Goal: Transaction & Acquisition: Subscribe to service/newsletter

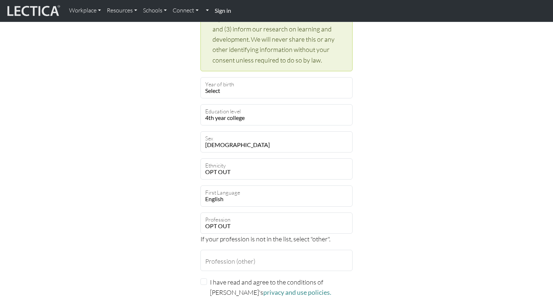
scroll to position [355, 0]
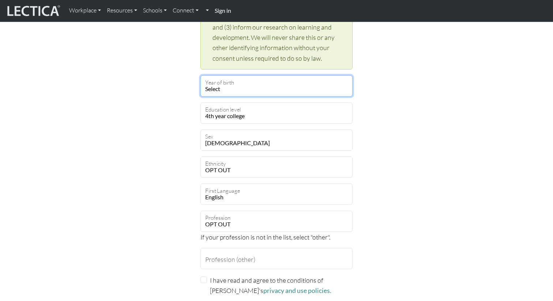
click at [257, 90] on select "Select 2019 2018 2017 2016 2015 2014 2013 2012 2011 2010 2009 2008 2007 2006 20…" at bounding box center [276, 85] width 152 height 21
select select "1981"
click at [200, 75] on select "Select 2019 2018 2017 2016 2015 2014 2013 2012 2011 2010 2009 2008 2007 2006 20…" at bounding box center [276, 85] width 152 height 21
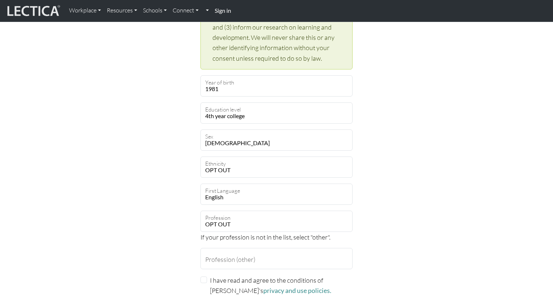
click at [168, 199] on div "Create an account Feel free to use your email address as your username. anijain…" at bounding box center [276, 11] width 483 height 630
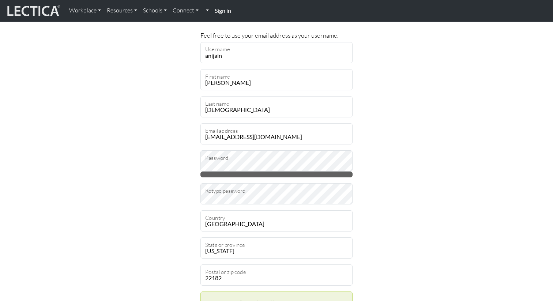
scroll to position [50, 0]
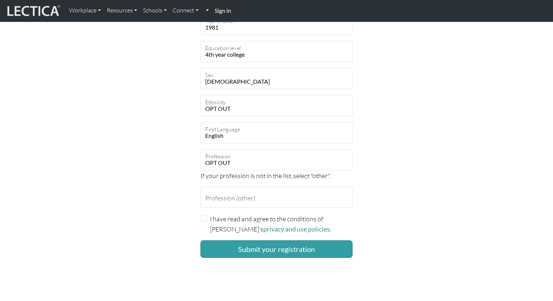
scroll to position [419, 0]
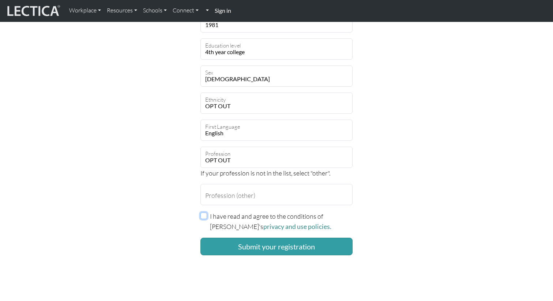
click at [205, 216] on input "I have read and agree to the conditions of Lectica's privacy and use policies." at bounding box center [203, 215] width 7 height 7
checkbox input "true"
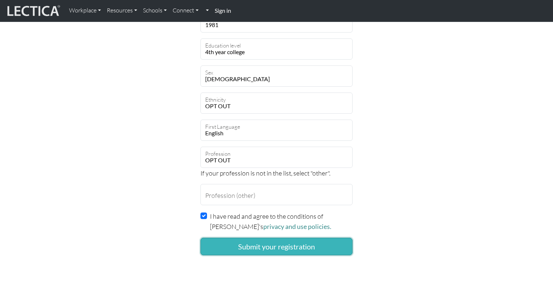
click at [219, 250] on button "Submit your registration" at bounding box center [276, 247] width 152 height 18
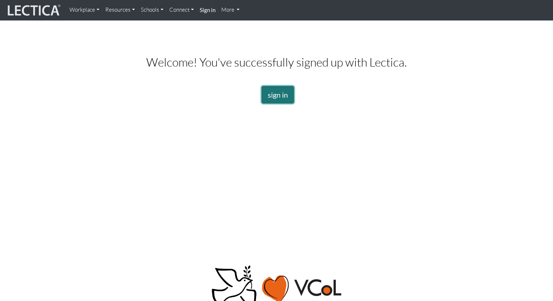
click at [280, 92] on link "sign in" at bounding box center [277, 95] width 33 height 18
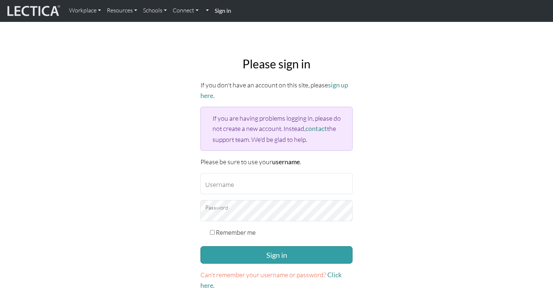
type input "anijain"
click at [239, 233] on label "Remember me" at bounding box center [236, 232] width 40 height 10
click at [215, 233] on input "Remember me" at bounding box center [212, 232] width 5 height 5
checkbox input "true"
click at [241, 253] on button "Sign in" at bounding box center [276, 255] width 152 height 18
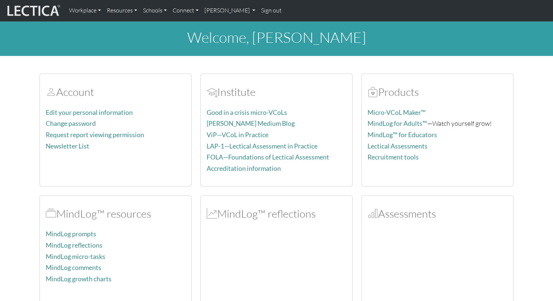
click at [148, 147] on p "Newsletter List" at bounding box center [116, 146] width 140 height 11
click at [252, 215] on h2 "MindLog™ reflections" at bounding box center [277, 213] width 140 height 13
click at [209, 212] on span at bounding box center [212, 213] width 11 height 13
click at [214, 216] on span at bounding box center [212, 213] width 11 height 13
click at [244, 215] on h2 "MindLog™ reflections" at bounding box center [277, 213] width 140 height 13
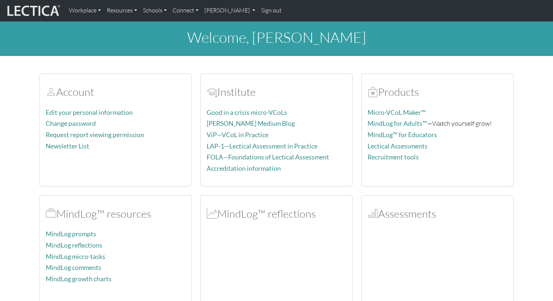
click at [265, 218] on h2 "MindLog™ reflections" at bounding box center [277, 213] width 140 height 13
click at [213, 213] on span at bounding box center [212, 213] width 11 height 13
click at [99, 10] on link "Workplace" at bounding box center [85, 10] width 38 height 15
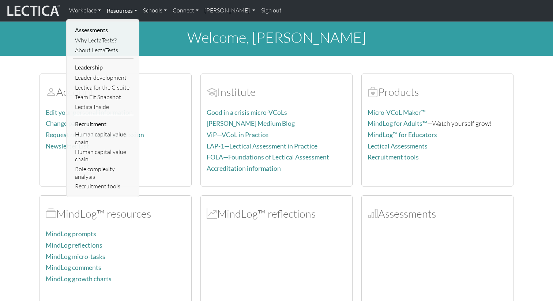
click at [135, 9] on link "Resources" at bounding box center [122, 10] width 36 height 15
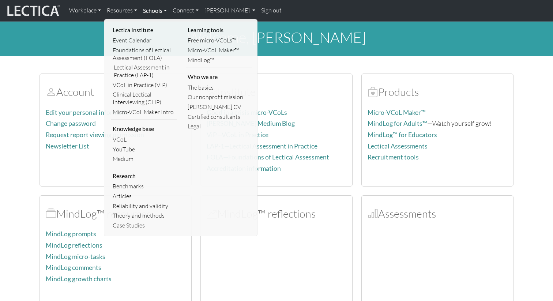
click at [167, 11] on link "Schools" at bounding box center [155, 10] width 30 height 15
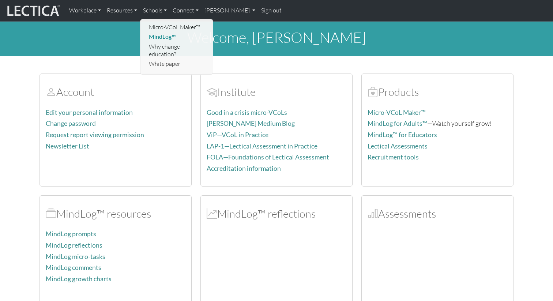
click at [162, 38] on link "MindLog™" at bounding box center [177, 37] width 60 height 10
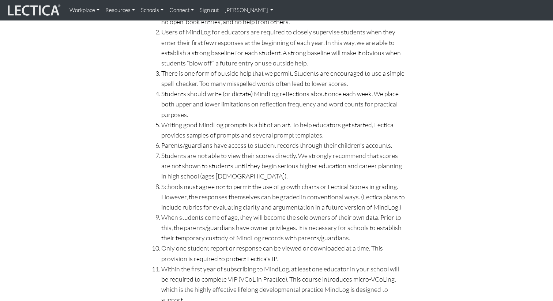
scroll to position [3598, 0]
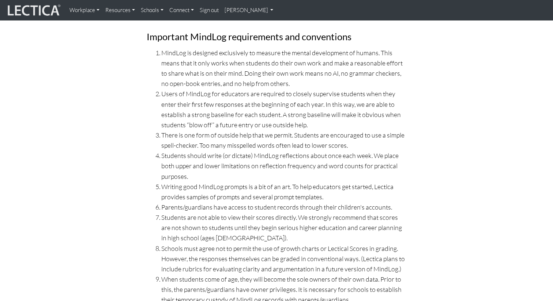
click at [49, 11] on img at bounding box center [33, 10] width 55 height 14
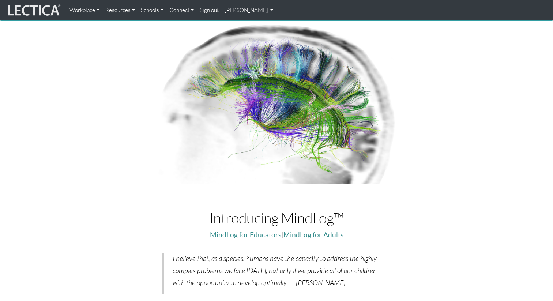
scroll to position [59, 0]
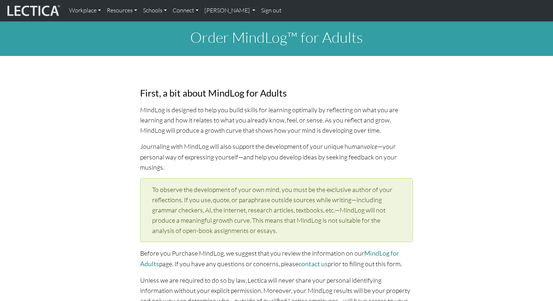
select select "1981"
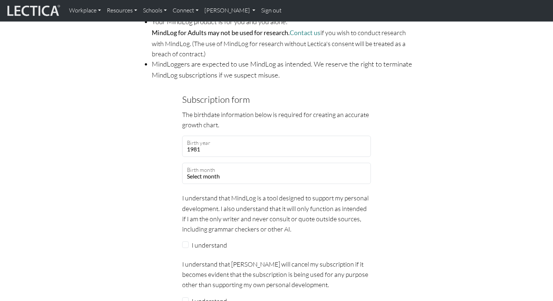
scroll to position [549, 0]
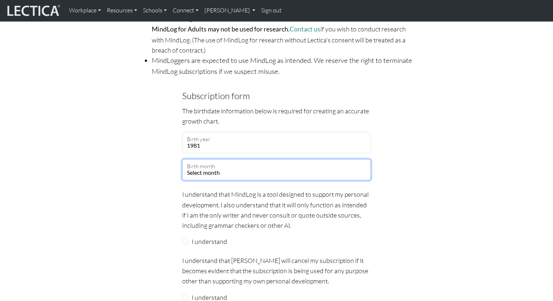
click at [209, 159] on select "Select month January February March April May June July August September Octobe…" at bounding box center [276, 169] width 189 height 21
select select "05"
click at [182, 159] on select "Select month January February March April May June July August September Octobe…" at bounding box center [276, 169] width 189 height 21
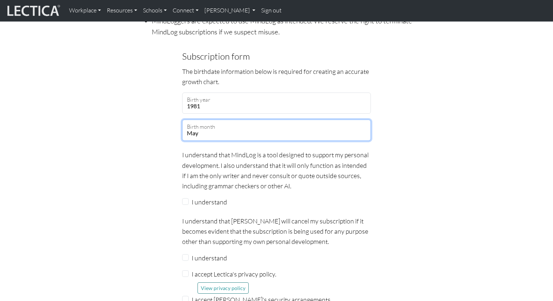
scroll to position [595, 0]
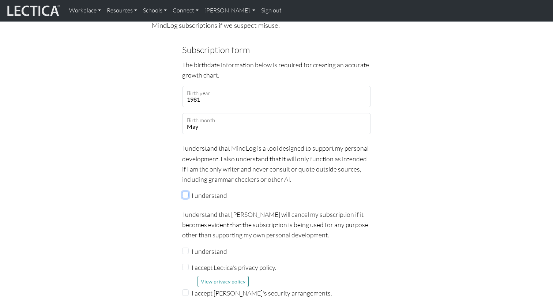
click at [185, 192] on input "I understand" at bounding box center [185, 195] width 7 height 7
checkbox input "true"
click at [188, 248] on input "I understand" at bounding box center [185, 251] width 7 height 7
checkbox input "true"
click at [188, 264] on input "I accept Lectica's privacy policy." at bounding box center [185, 267] width 7 height 7
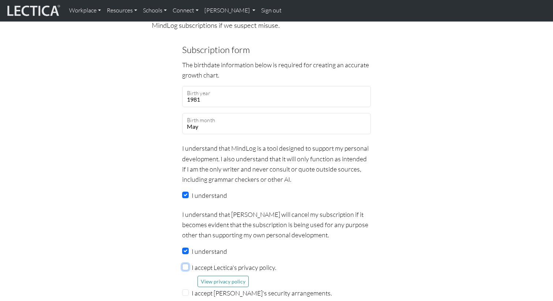
checkbox input "true"
click at [186, 289] on input "I accept Lectica's security arrangements." at bounding box center [185, 292] width 7 height 7
checkbox input "true"
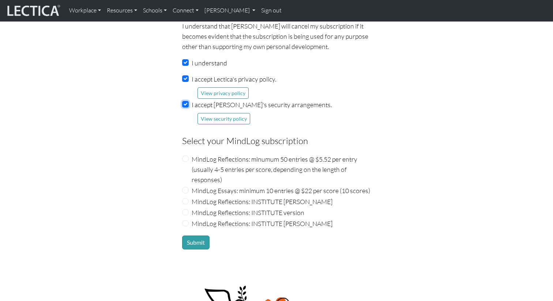
scroll to position [783, 0]
click at [186, 198] on input "MindLog Reflections: INSTITUTE Nic Maisano" at bounding box center [185, 201] width 7 height 7
radio input "true"
click at [186, 209] on input "MindLog Reflections: INSTITUTE version" at bounding box center [185, 212] width 7 height 7
radio input "true"
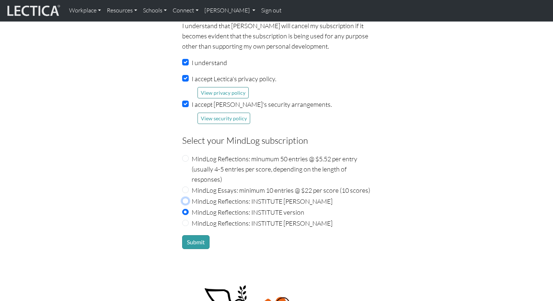
click at [186, 198] on input "MindLog Reflections: INSTITUTE Nic Maisano" at bounding box center [185, 201] width 7 height 7
radio input "true"
click at [197, 235] on button "Submit" at bounding box center [195, 242] width 27 height 14
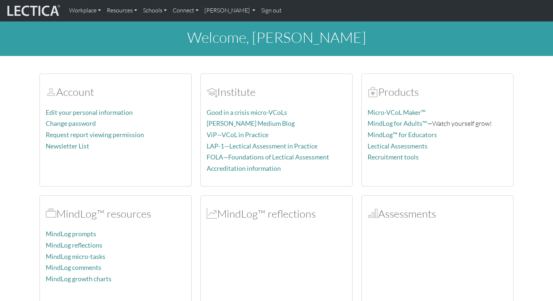
click at [124, 238] on p "MindLog prompts" at bounding box center [116, 233] width 140 height 11
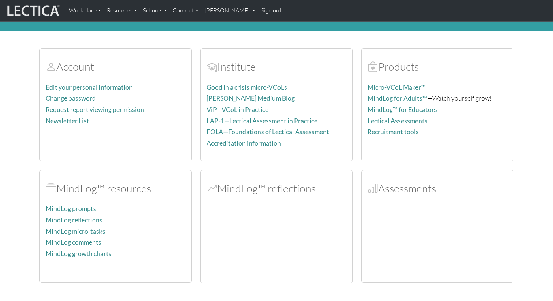
scroll to position [27, 0]
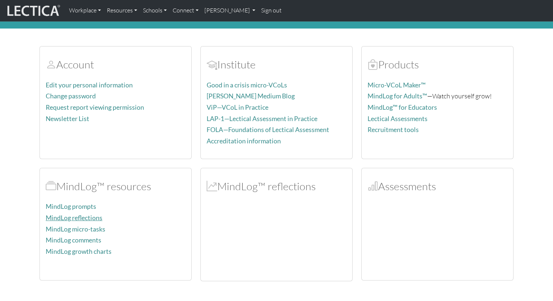
click at [81, 218] on link "MindLog reflections" at bounding box center [74, 218] width 57 height 8
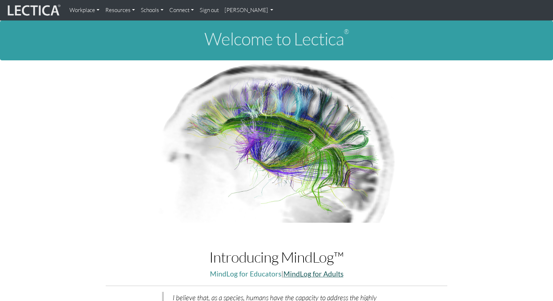
click at [310, 272] on link "MindLog for Adults" at bounding box center [313, 273] width 60 height 8
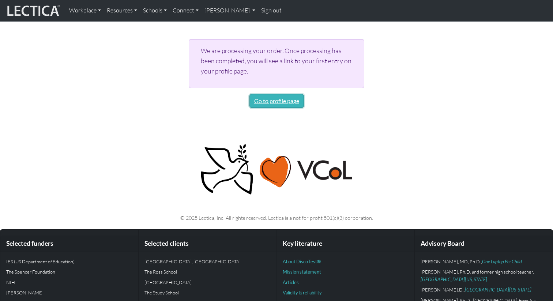
click at [272, 101] on link "Go to profile page" at bounding box center [276, 101] width 54 height 14
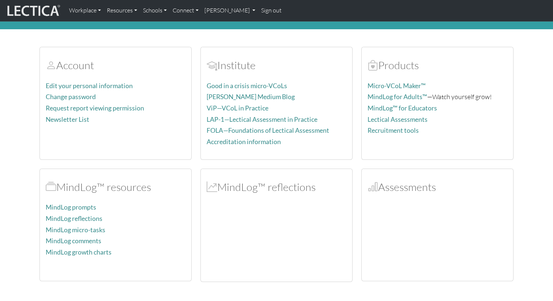
scroll to position [32, 0]
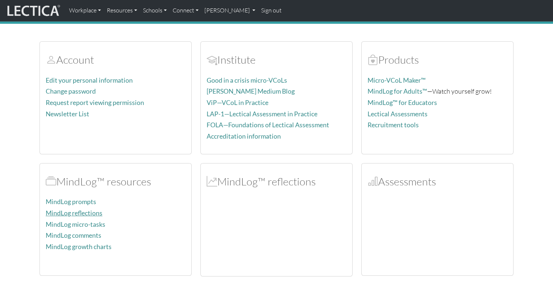
click at [69, 215] on link "MindLog reflections" at bounding box center [74, 213] width 57 height 8
click at [113, 101] on link "Request report viewing permission" at bounding box center [95, 103] width 98 height 8
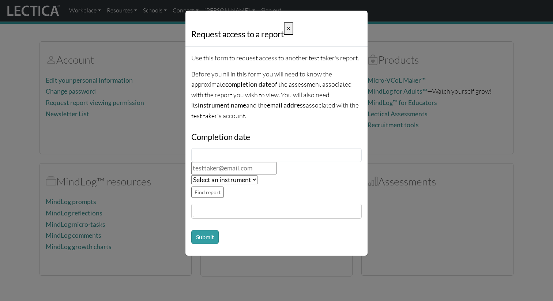
click at [150, 184] on div "Request access to a report × Use this form to request access to another test ta…" at bounding box center [276, 150] width 553 height 301
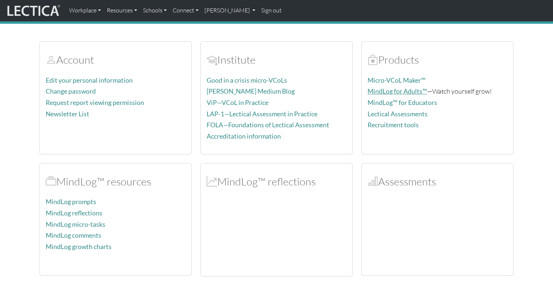
click at [388, 89] on link "MindLog for Adults™" at bounding box center [397, 91] width 60 height 8
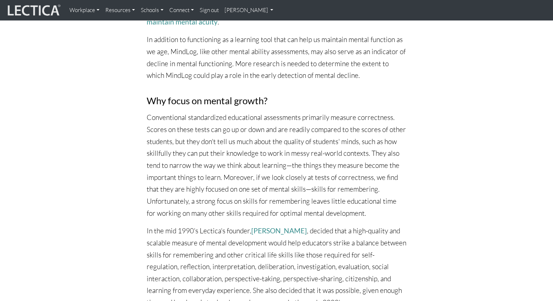
scroll to position [2045, 0]
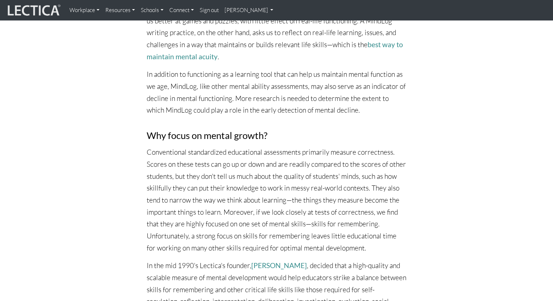
click at [40, 15] on img at bounding box center [33, 10] width 55 height 14
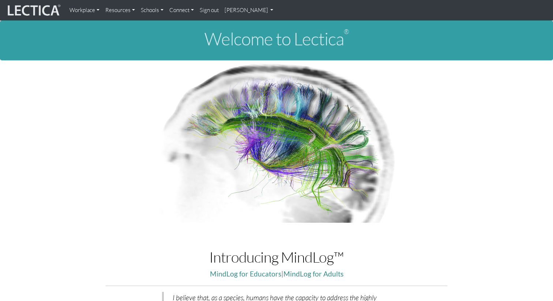
click at [231, 10] on link "[PERSON_NAME]" at bounding box center [249, 10] width 55 height 15
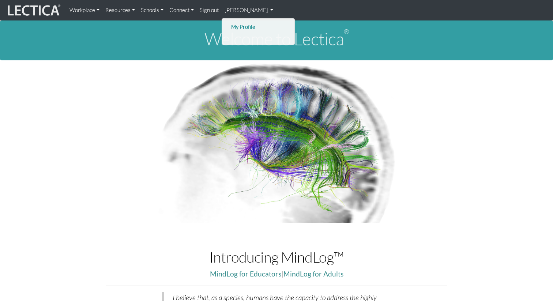
click at [237, 28] on link "My Profile" at bounding box center [258, 27] width 58 height 9
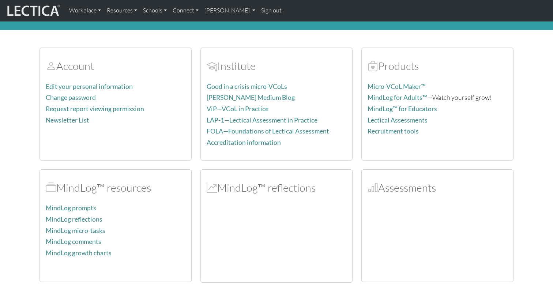
scroll to position [27, 0]
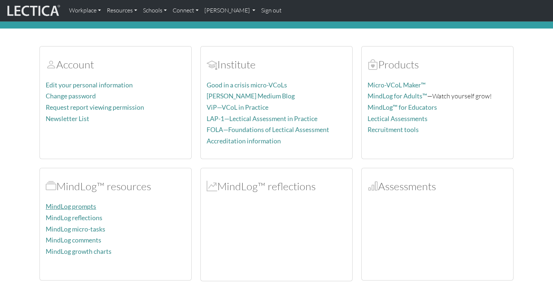
click at [58, 208] on link "MindLog prompts" at bounding box center [71, 207] width 50 height 8
